Goal: Transaction & Acquisition: Purchase product/service

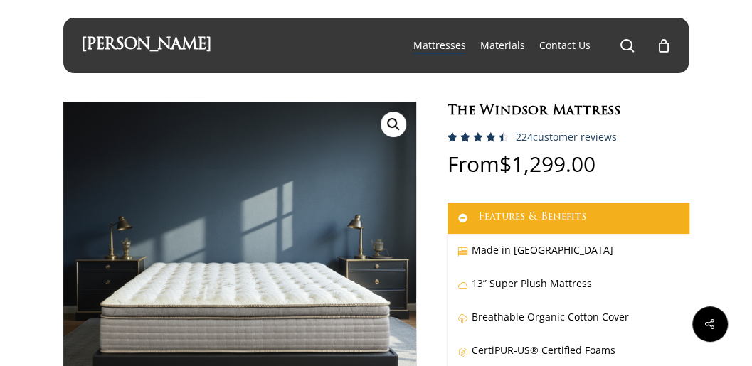
drag, startPoint x: 1086, startPoint y: 1, endPoint x: 582, endPoint y: 181, distance: 534.6
click at [582, 181] on p "From $ 1,299.00" at bounding box center [568, 178] width 242 height 49
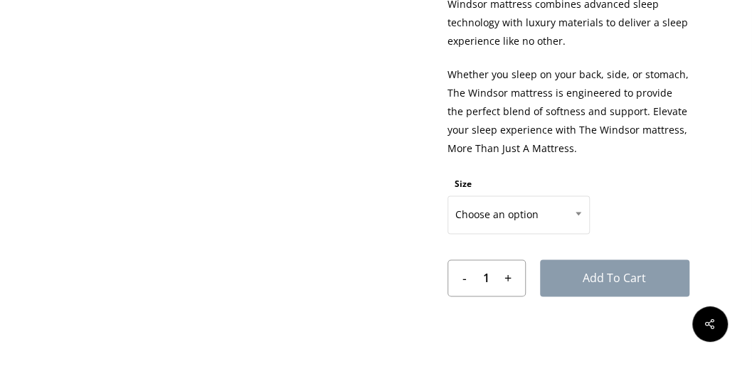
scroll to position [739, 0]
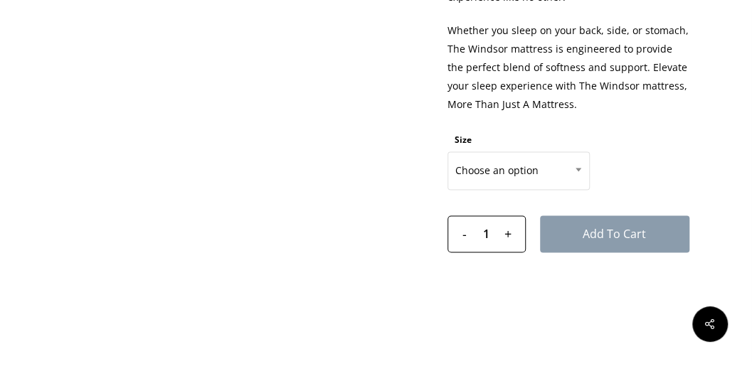
click at [507, 236] on input "+" at bounding box center [512, 234] width 25 height 36
click at [464, 233] on input "-" at bounding box center [460, 234] width 25 height 36
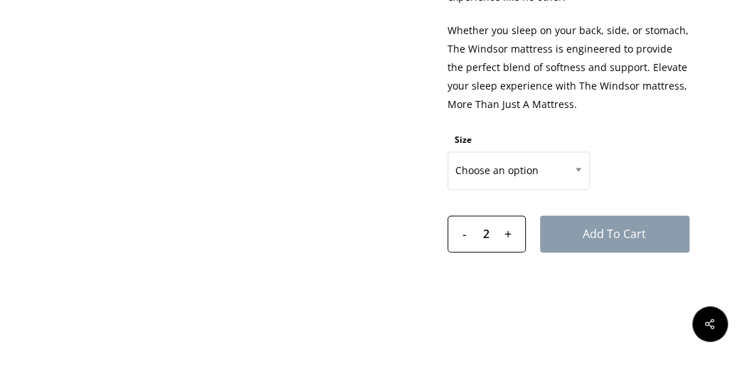
click at [464, 233] on input "-" at bounding box center [460, 234] width 25 height 36
type input "1"
click at [464, 233] on input "-" at bounding box center [460, 234] width 25 height 36
